Goal: Find specific page/section: Find specific page/section

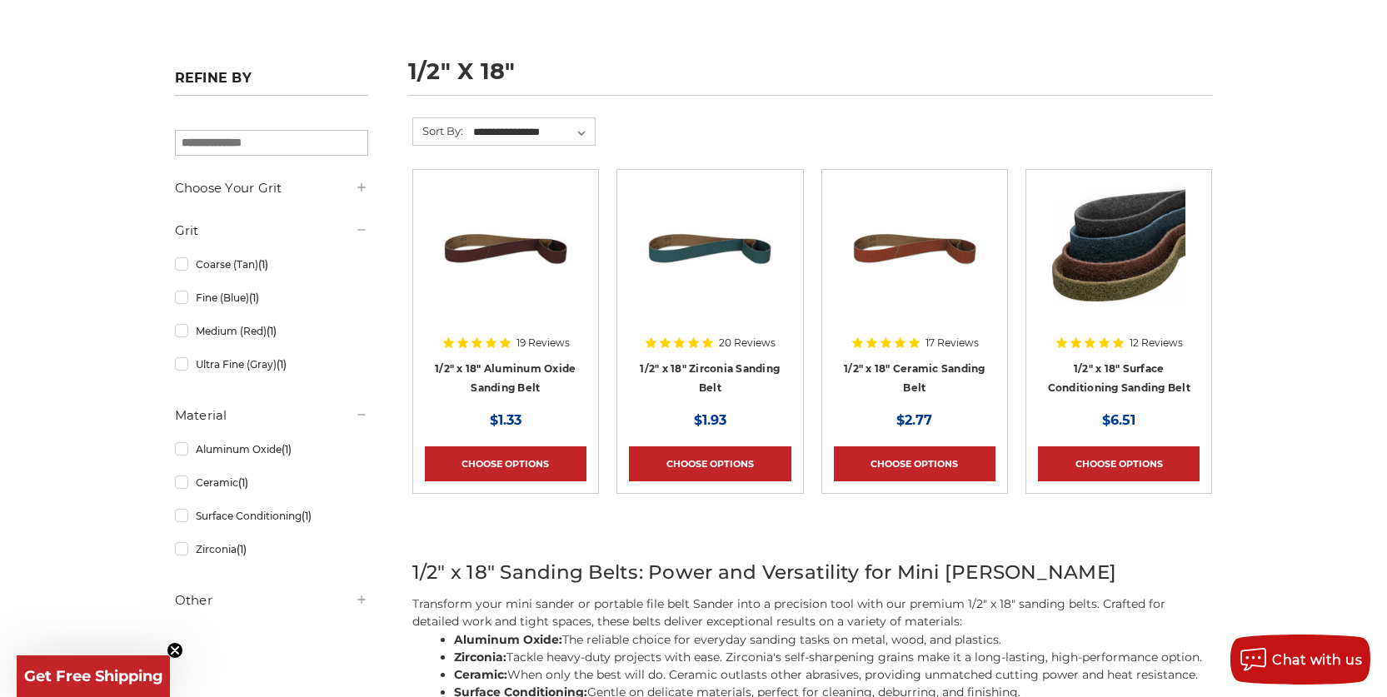
scroll to position [250, 0]
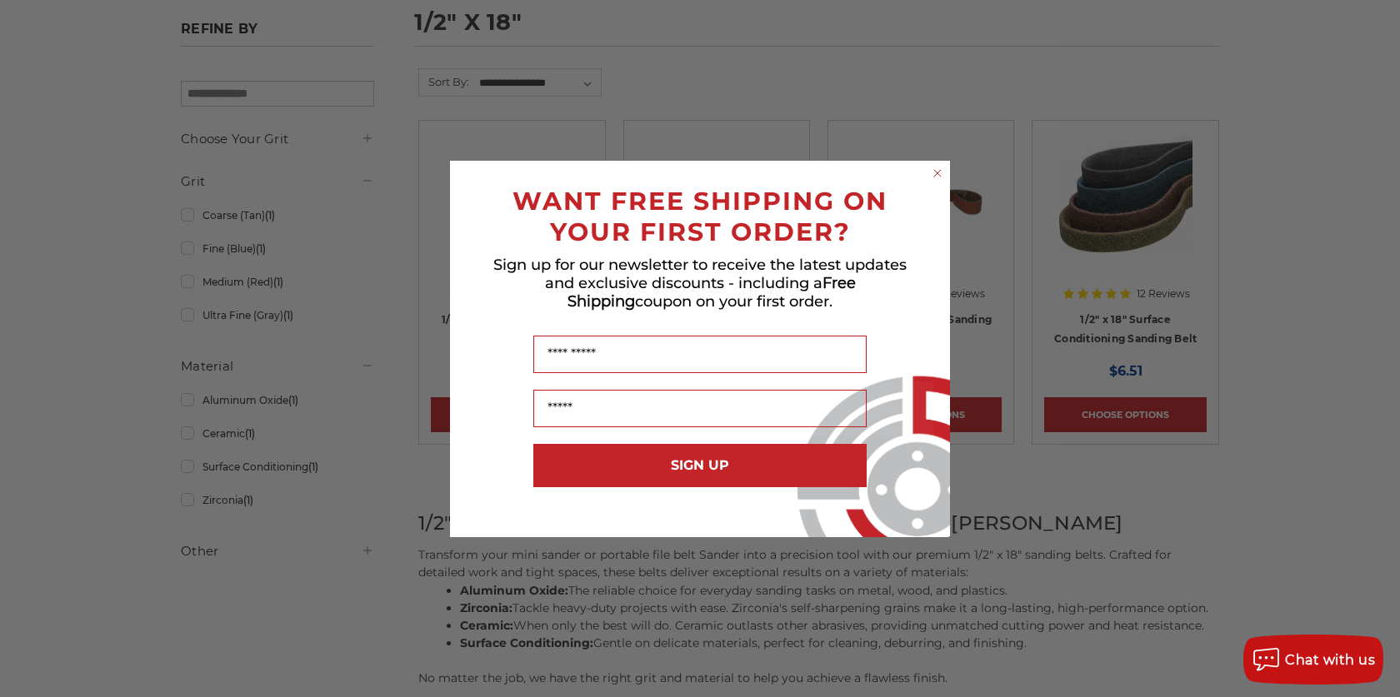
click at [936, 172] on circle "Close dialog" at bounding box center [938, 173] width 16 height 16
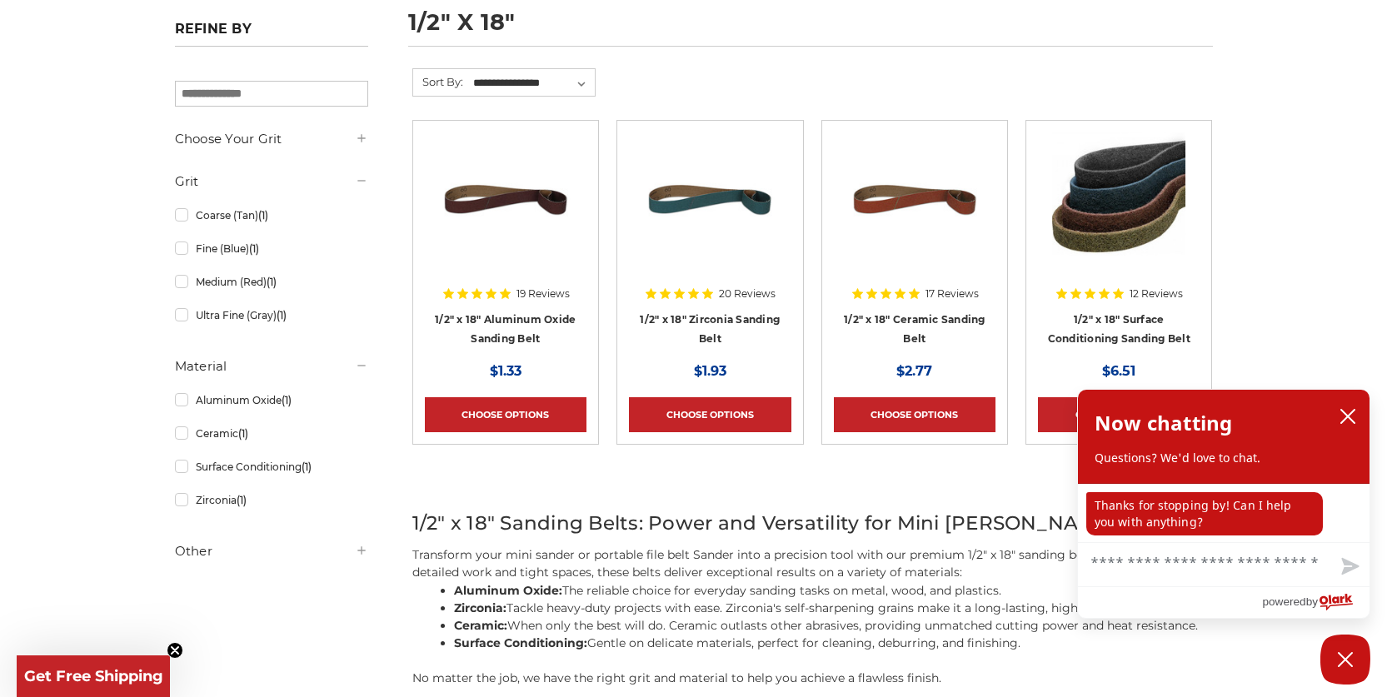
click at [1340, 226] on div "home sanding belts 1/2" x 18" 1/2" x 18" Refine by × Browse by Choose Your Grit…" at bounding box center [693, 377] width 1387 height 889
click at [1344, 411] on icon "close chatbox" at bounding box center [1348, 416] width 17 height 17
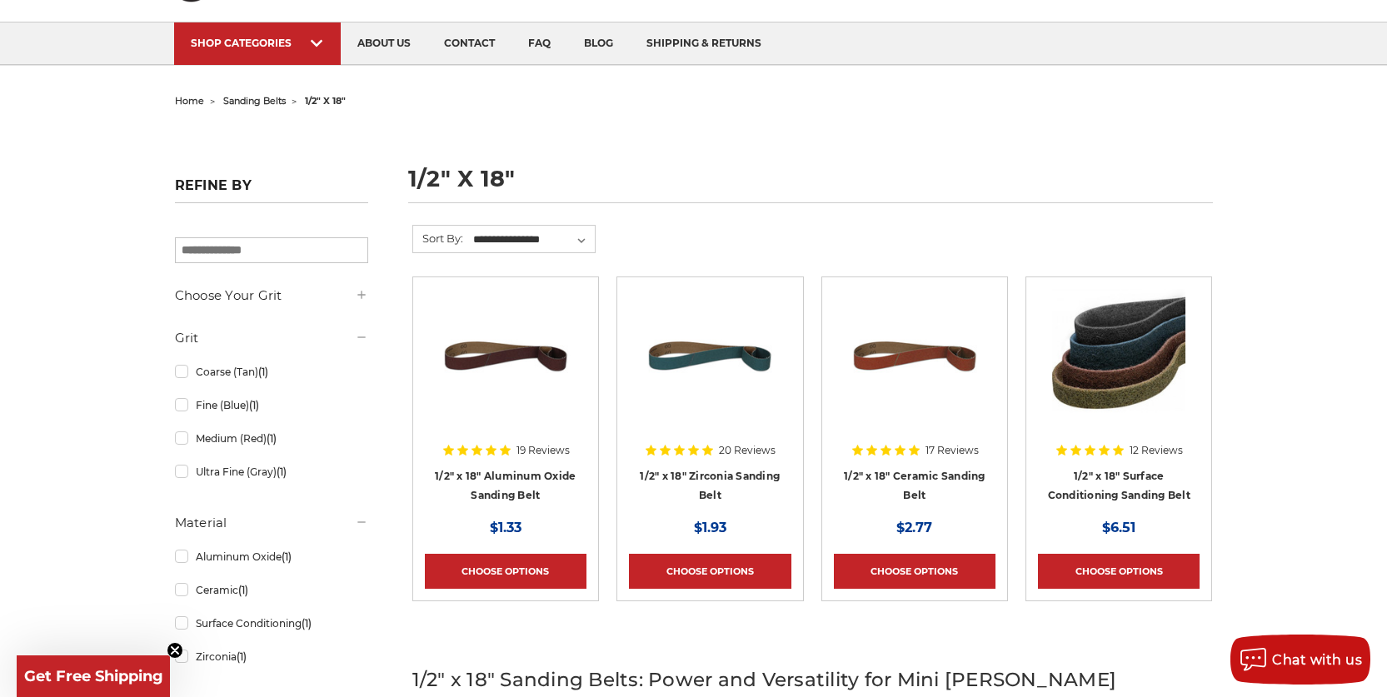
scroll to position [0, 0]
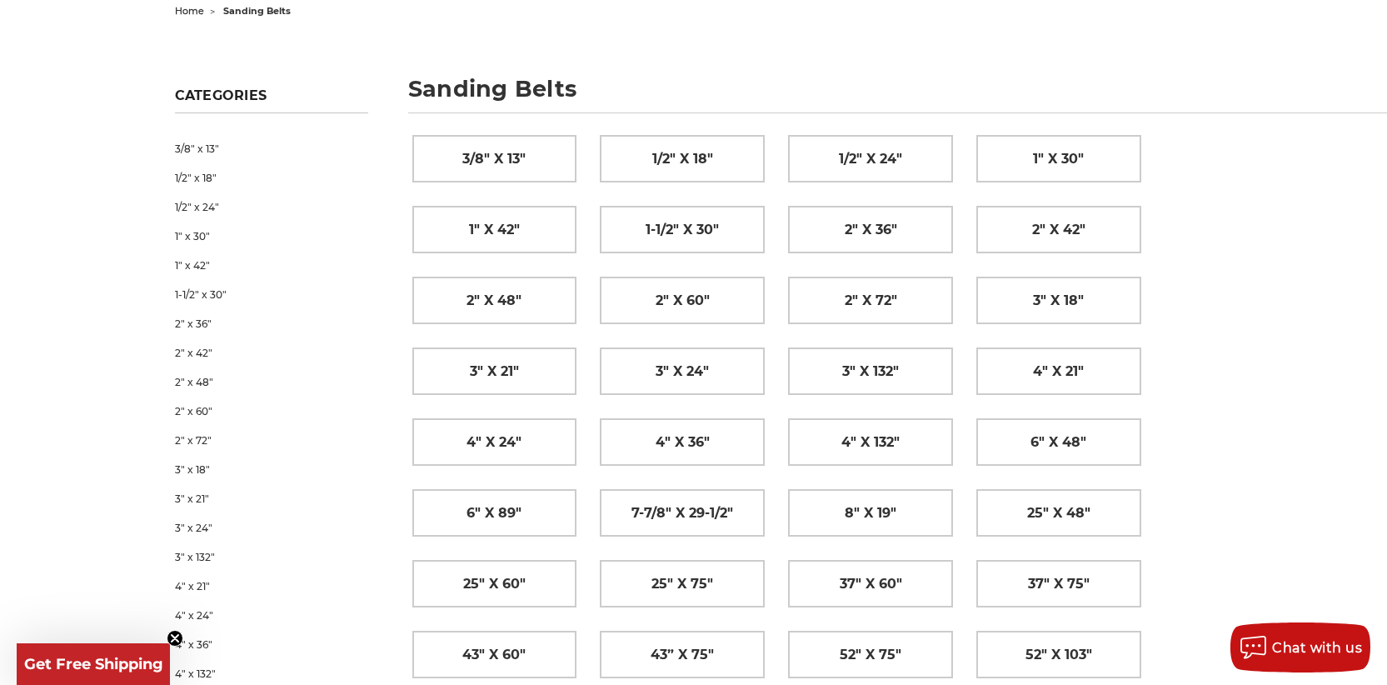
scroll to position [83, 0]
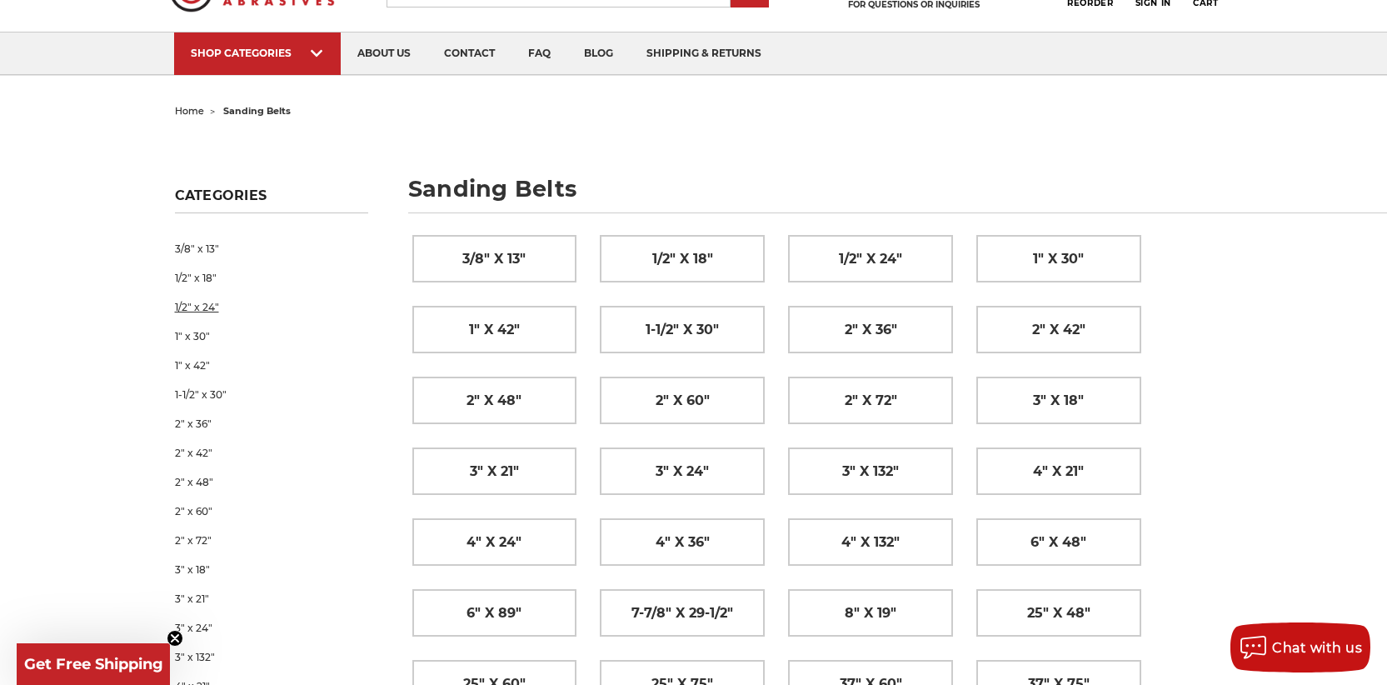
click at [195, 308] on link "1/2" x 24"" at bounding box center [271, 306] width 193 height 29
